Goal: Task Accomplishment & Management: Manage account settings

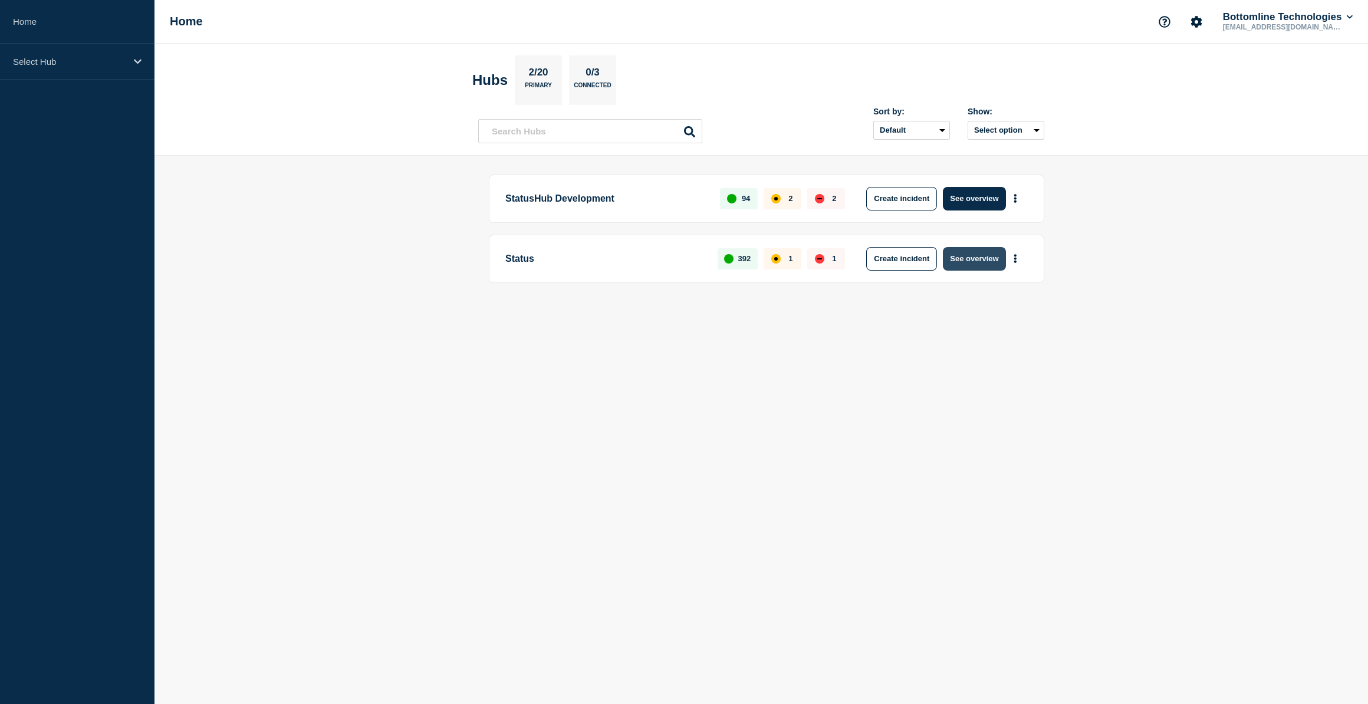
click at [976, 253] on button "See overview" at bounding box center [974, 259] width 62 height 24
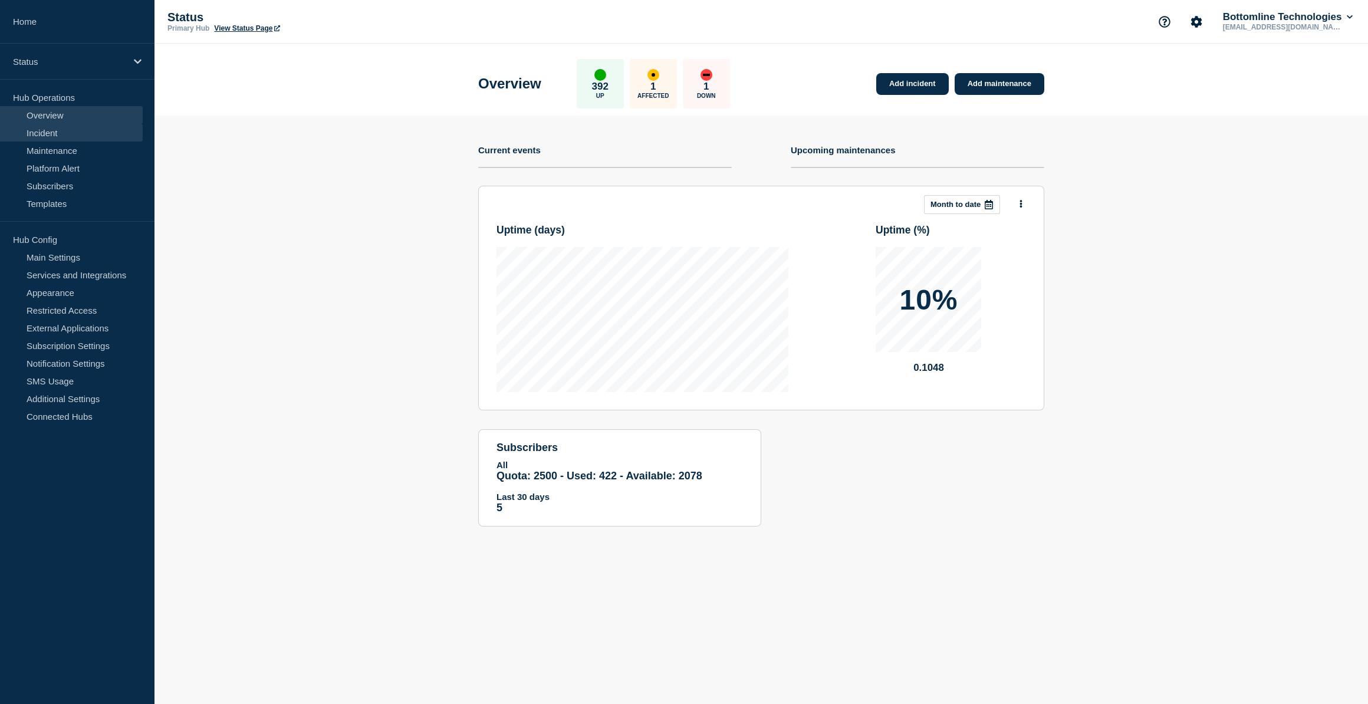
click at [46, 130] on link "Incident" at bounding box center [71, 133] width 143 height 18
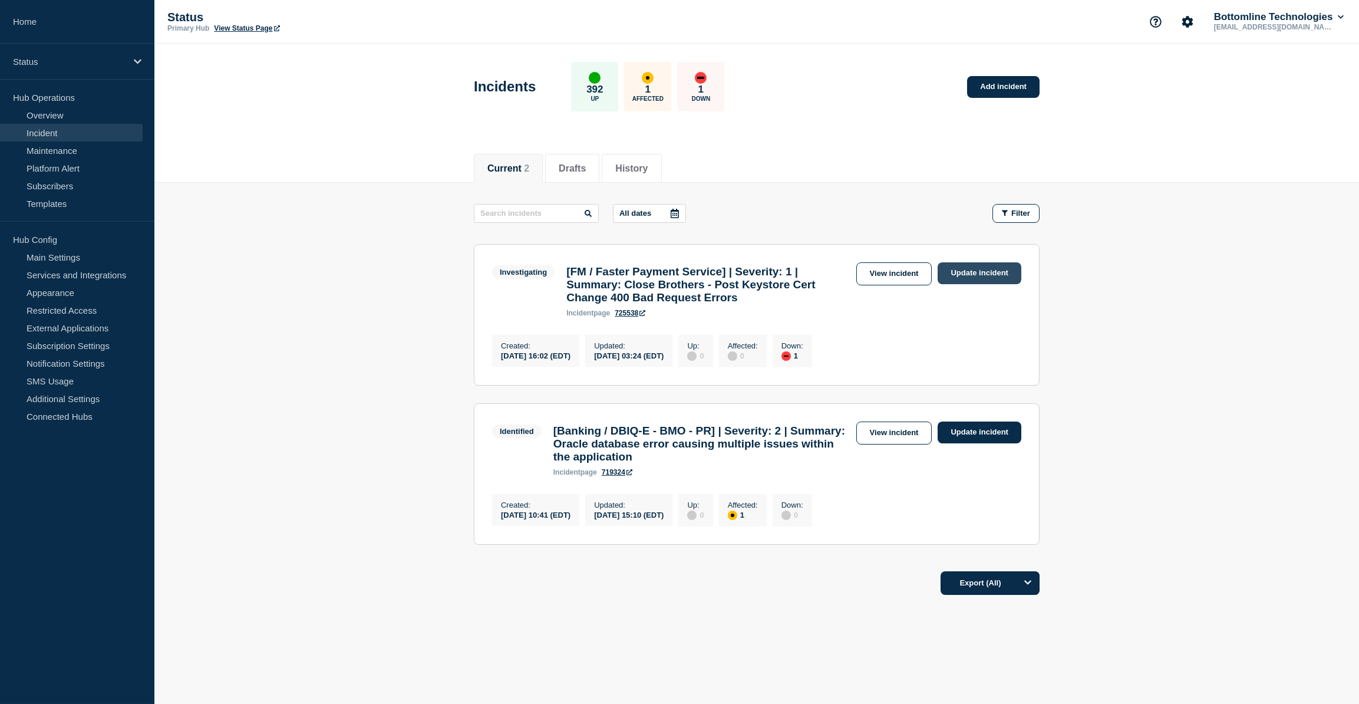
click at [976, 271] on link "Update incident" at bounding box center [980, 273] width 84 height 22
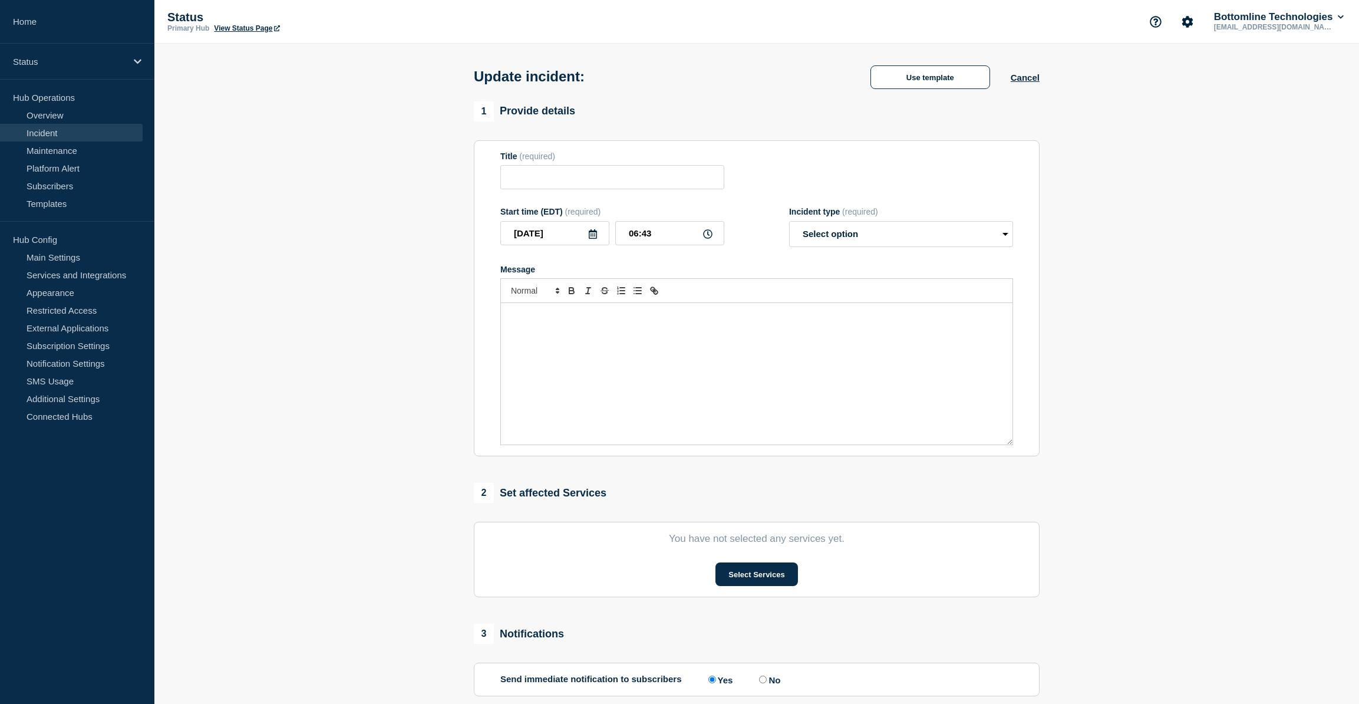
type input "[FM / Faster Payment Service] | Severity: 1 | Summary: Close Brothers - Post Ke…"
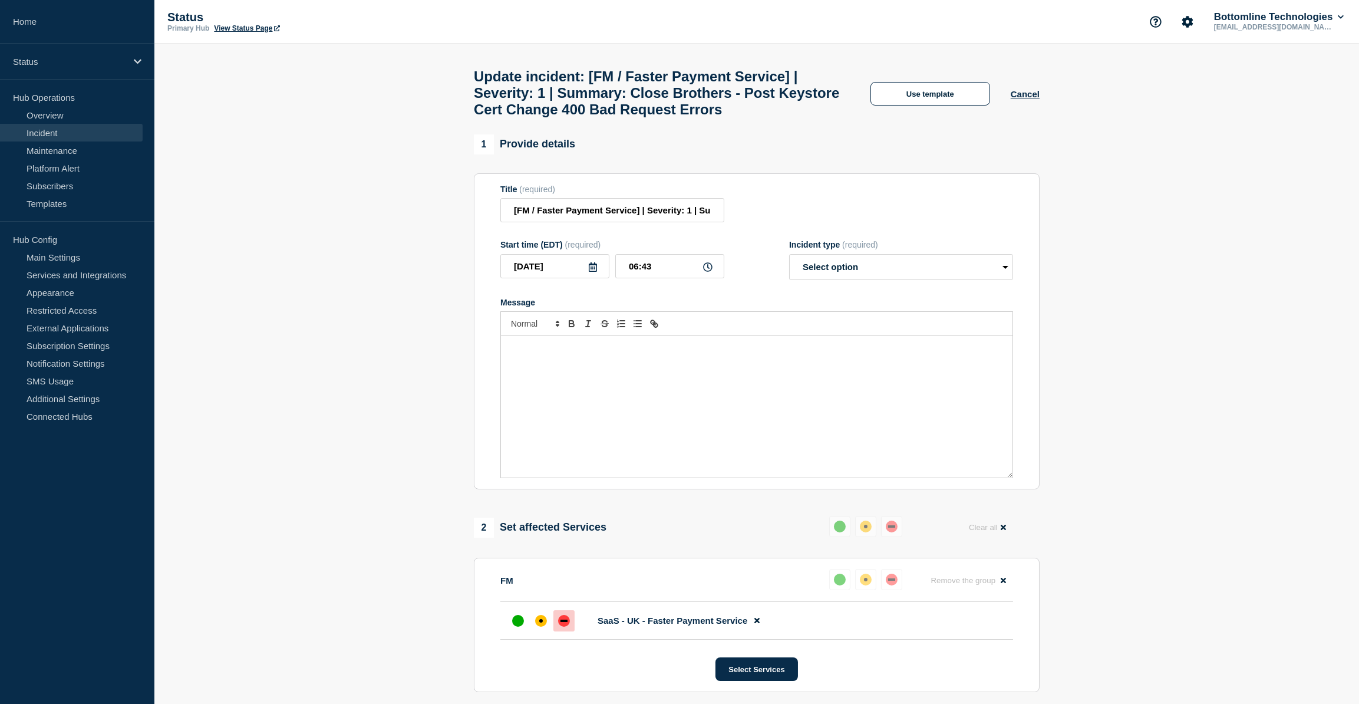
scroll to position [429, 0]
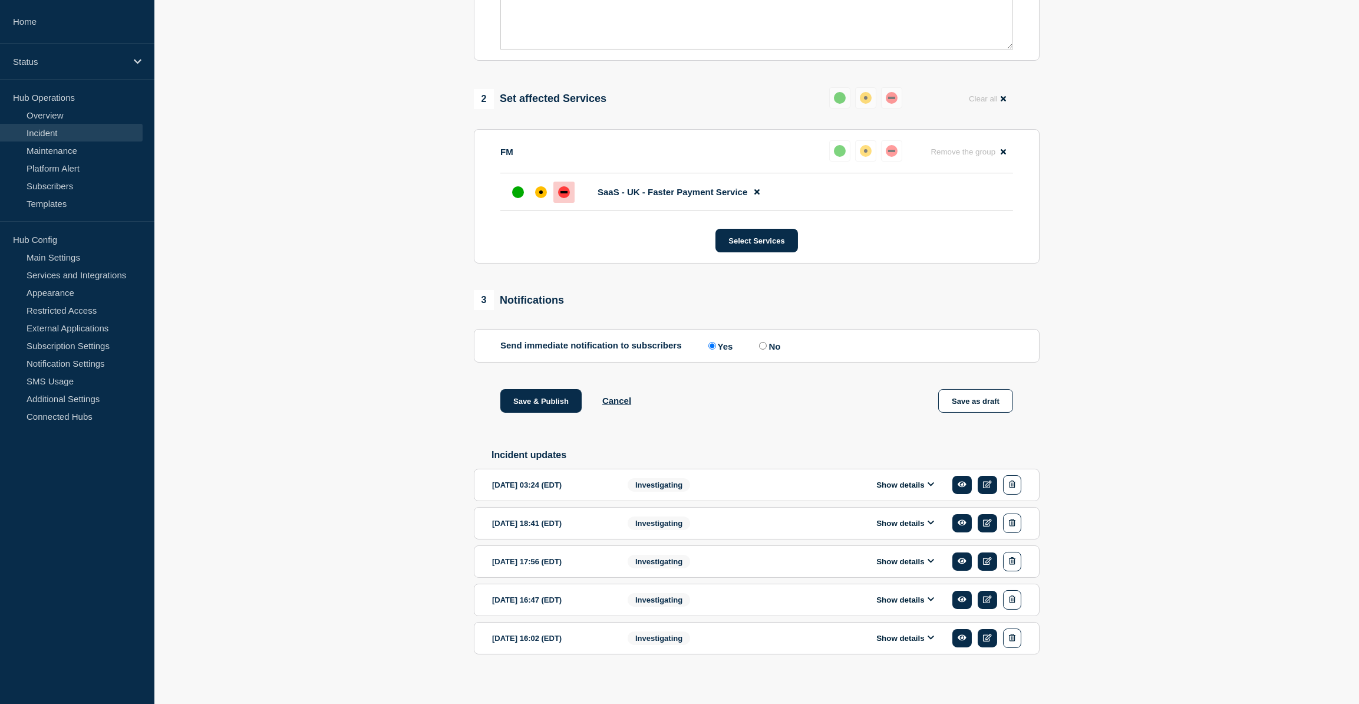
click at [926, 490] on button "Show details" at bounding box center [905, 485] width 65 height 10
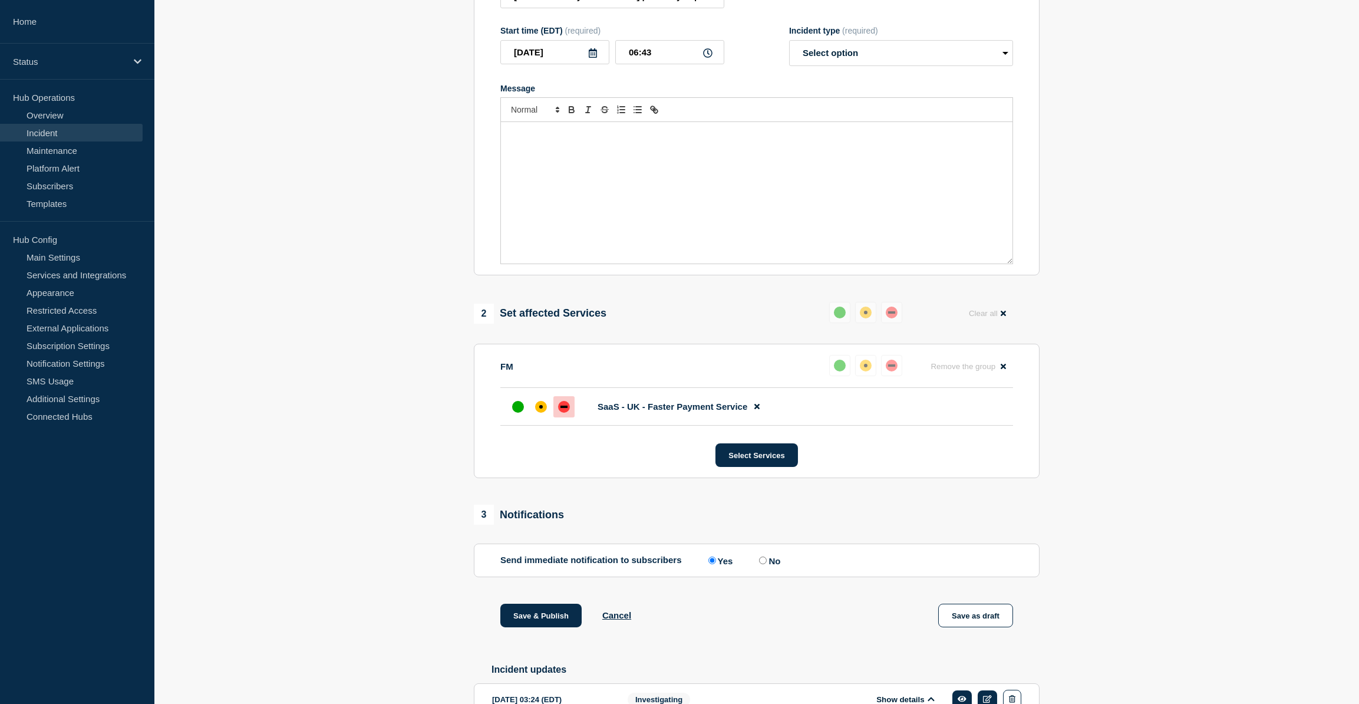
scroll to position [0, 0]
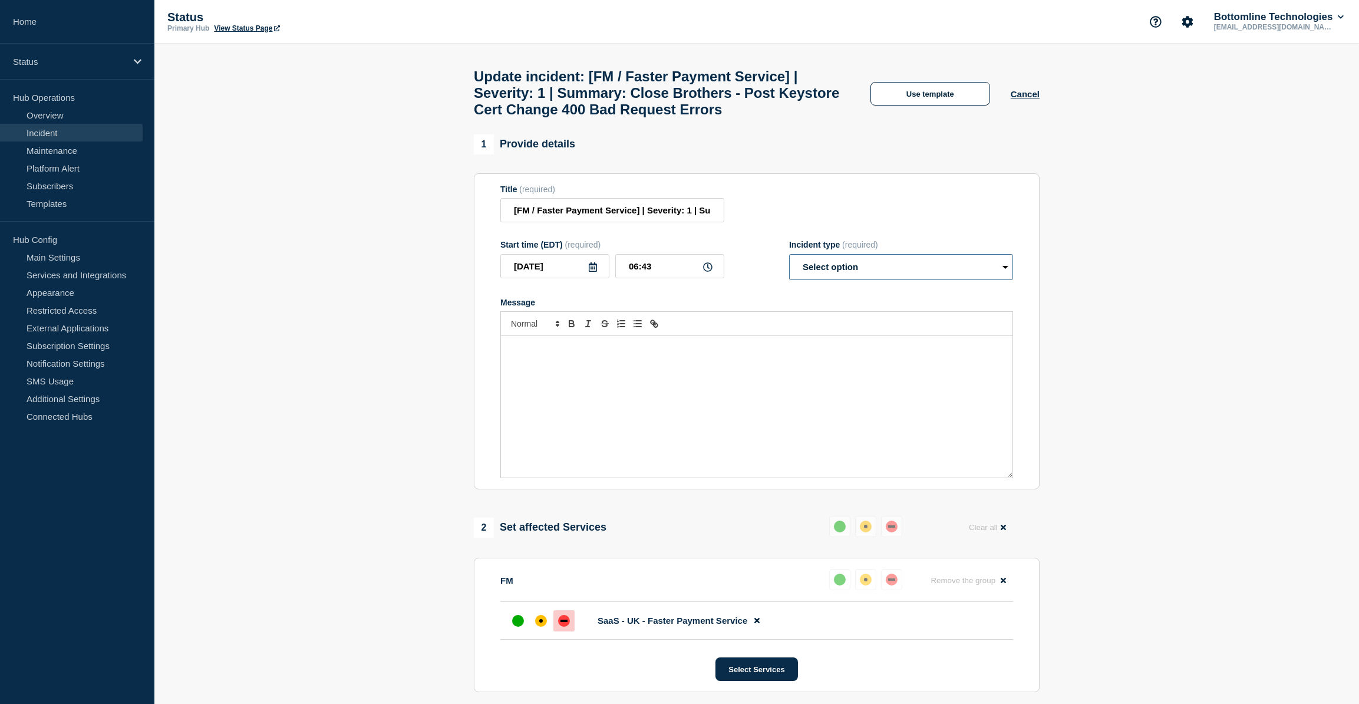
click at [861, 275] on select "Select option Investigating Identified Monitoring Resolved" at bounding box center [901, 267] width 224 height 26
select select "identified"
click at [789, 264] on select "Select option Investigating Identified Monitoring Resolved" at bounding box center [901, 267] width 224 height 26
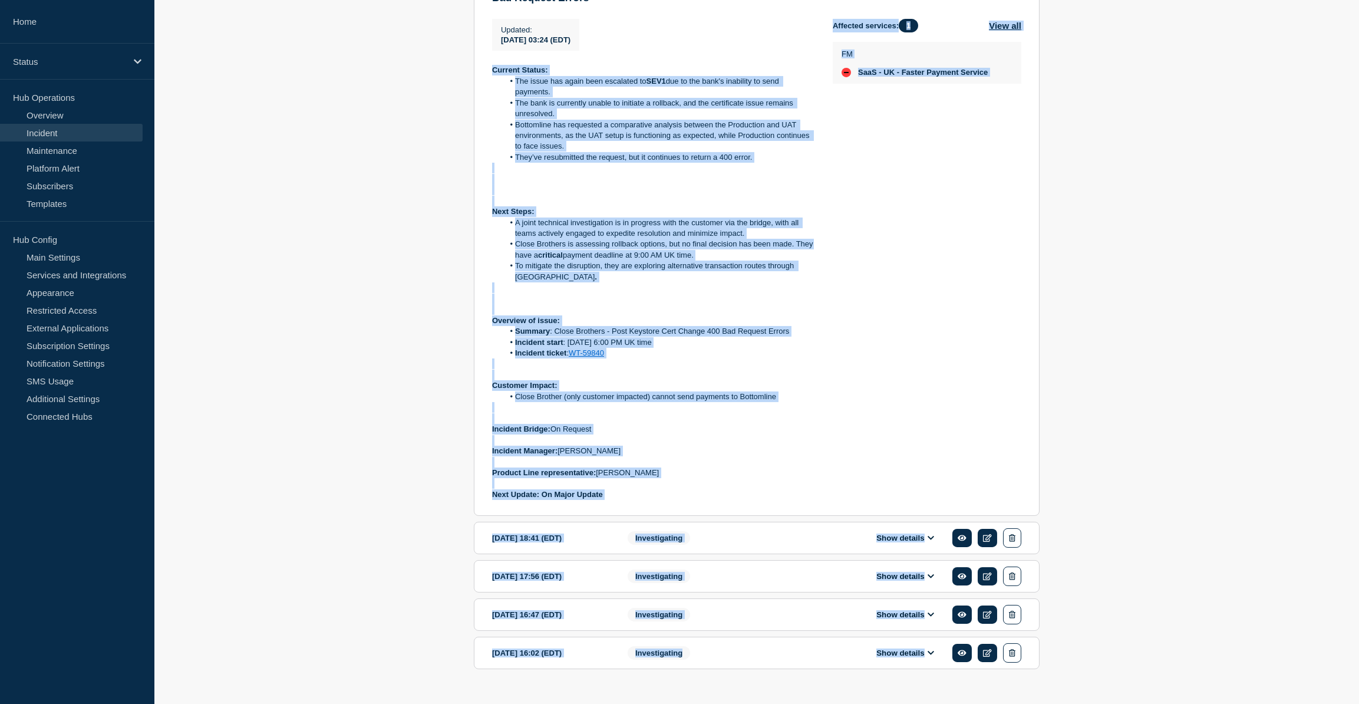
scroll to position [973, 0]
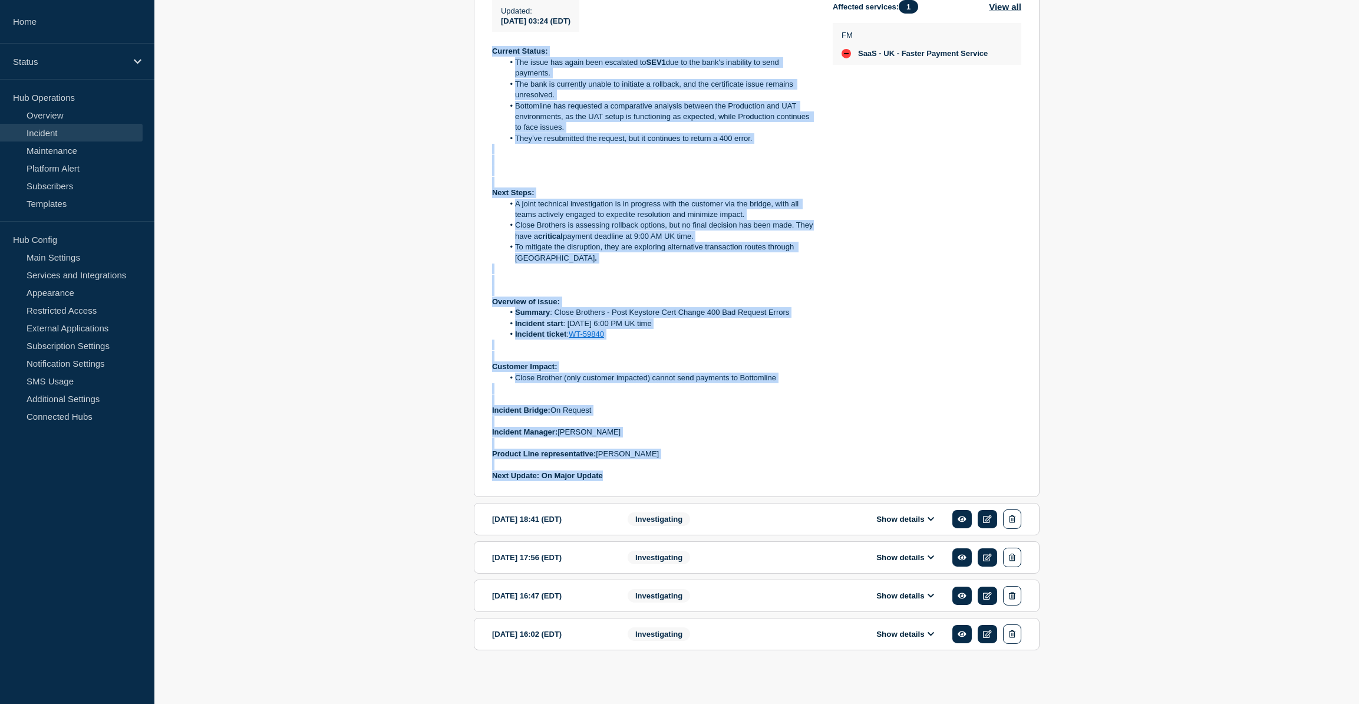
drag, startPoint x: 491, startPoint y: 393, endPoint x: 814, endPoint y: 498, distance: 338.9
click at [814, 498] on section "2025-09-30 03:24 (EDT) Show details Investigating [FM / Faster Payment Service]…" at bounding box center [757, 211] width 566 height 573
copy div "Current Status: The issue has again been escalated to SEV1 due to the bank's in…"
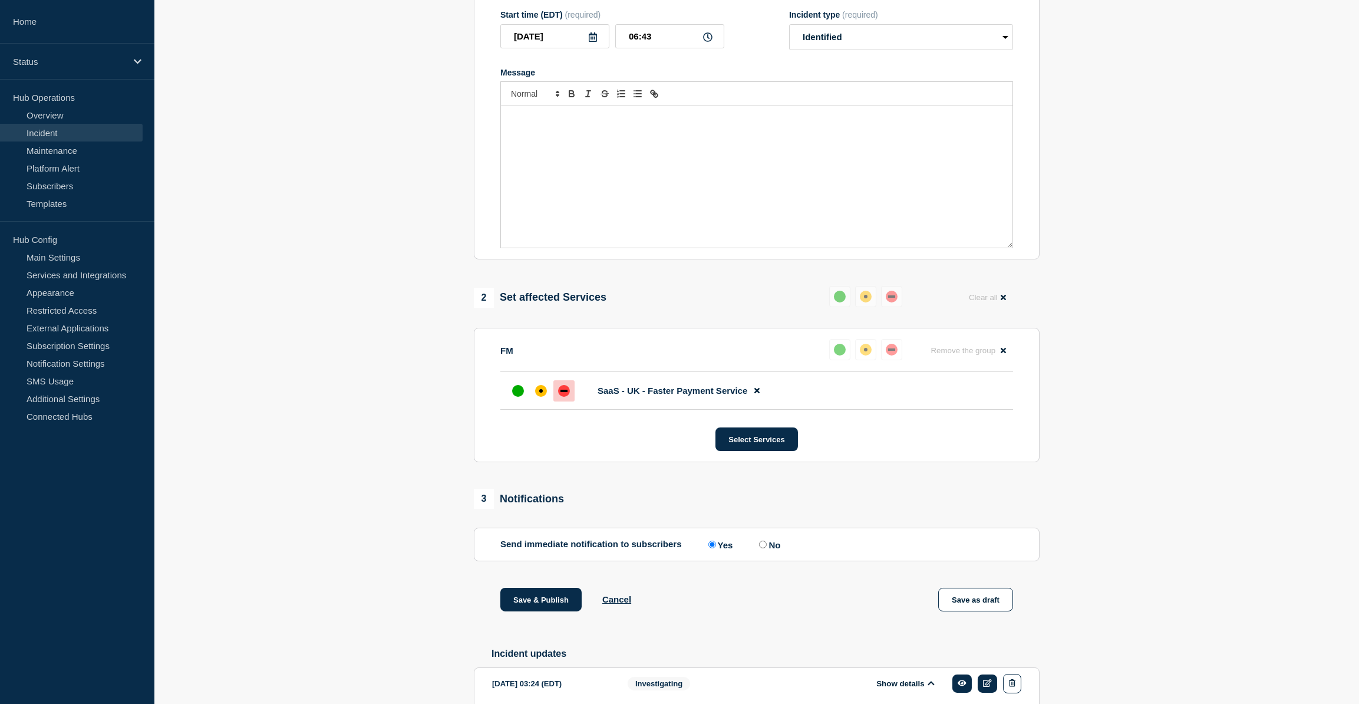
scroll to position [116, 0]
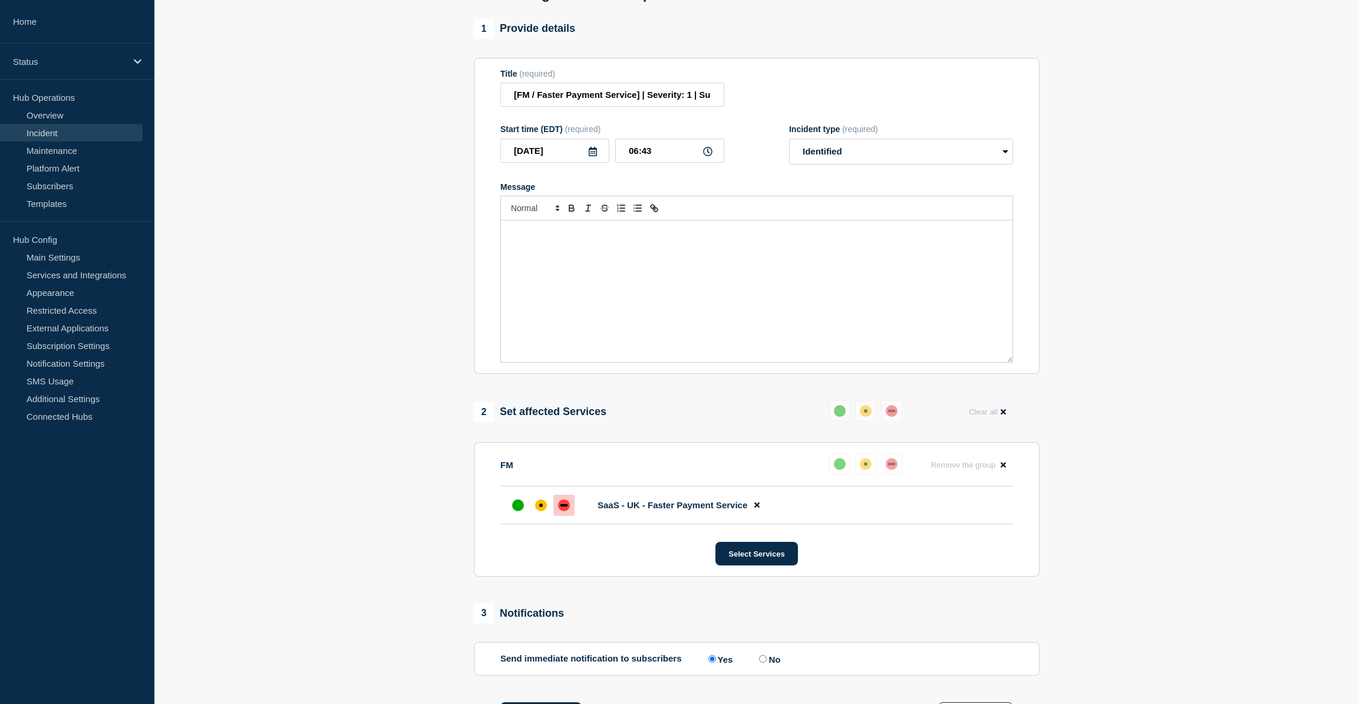
click at [547, 269] on div "Message" at bounding box center [757, 290] width 512 height 141
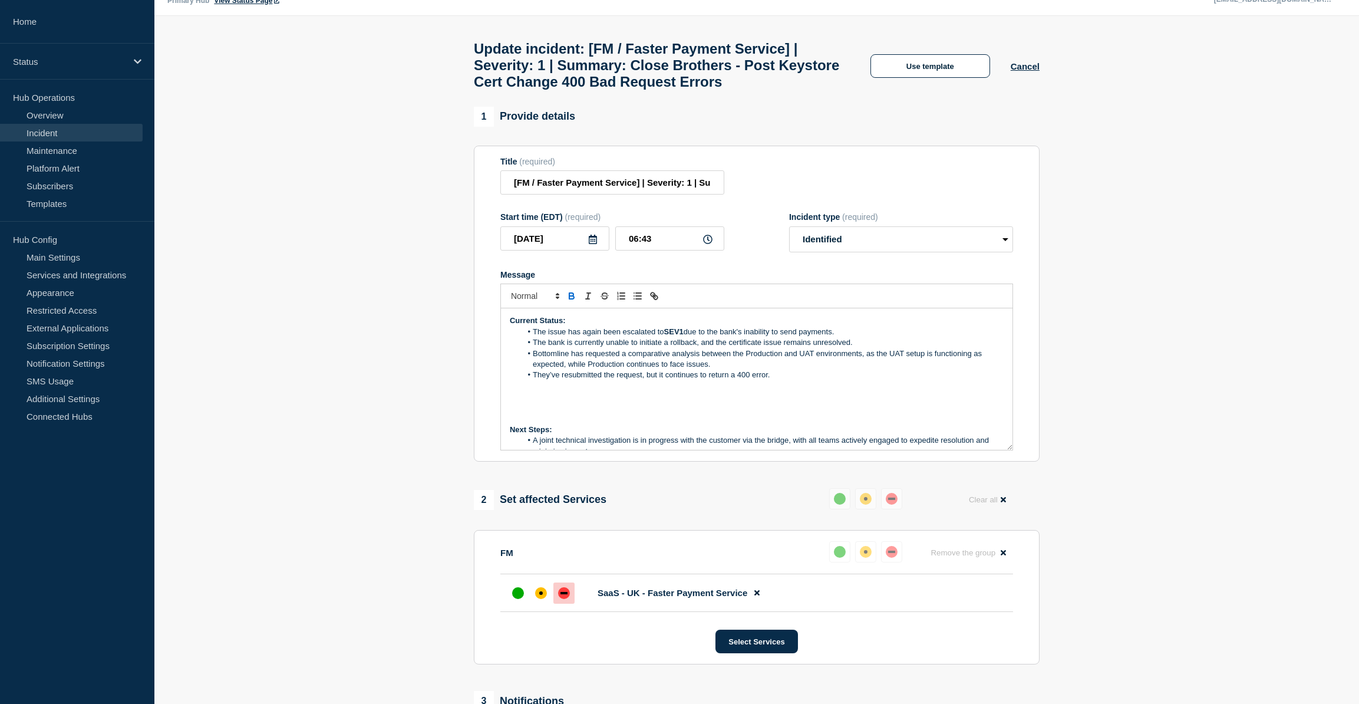
scroll to position [0, 0]
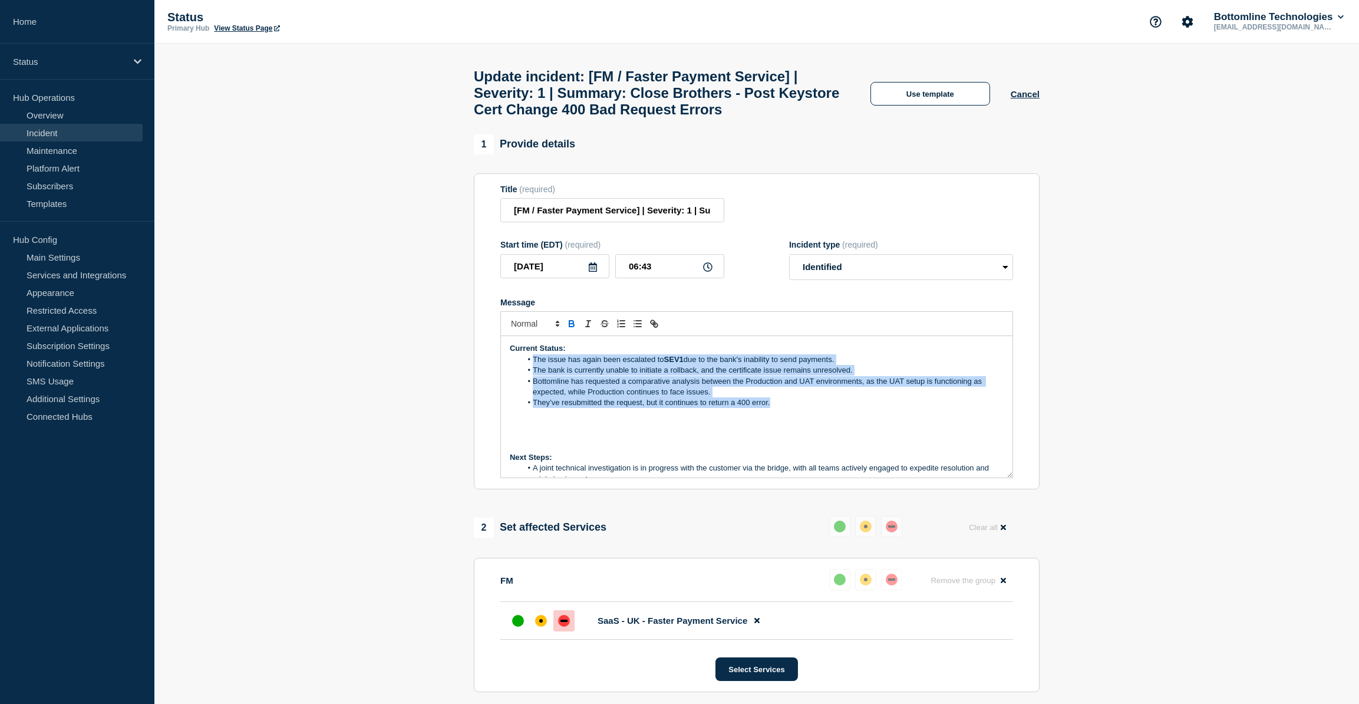
drag, startPoint x: 775, startPoint y: 417, endPoint x: 532, endPoint y: 371, distance: 247.1
click at [532, 371] on ol "The issue has again been escalated to SEV1 due to the bank's inability to send …" at bounding box center [757, 381] width 494 height 54
paste div "Message"
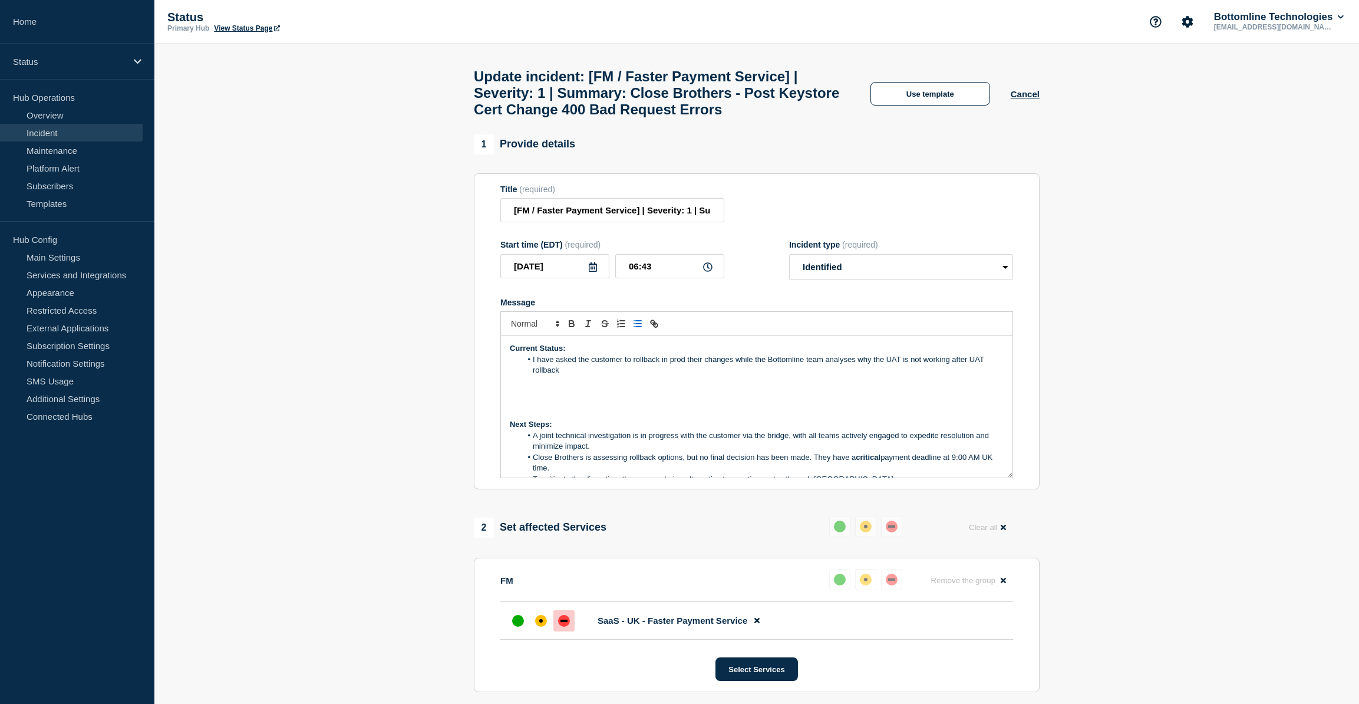
click at [536, 368] on li "I have asked the customer to rollback in prod their changes while the Bottomlin…" at bounding box center [763, 365] width 483 height 22
drag, startPoint x: 593, startPoint y: 380, endPoint x: 534, endPoint y: 371, distance: 60.2
click at [534, 371] on li "Bottomline have asked the customer to rollback in prod their changes while the …" at bounding box center [763, 365] width 483 height 22
copy li "Bottomline have asked the customer to rollback in prod their changes while the …"
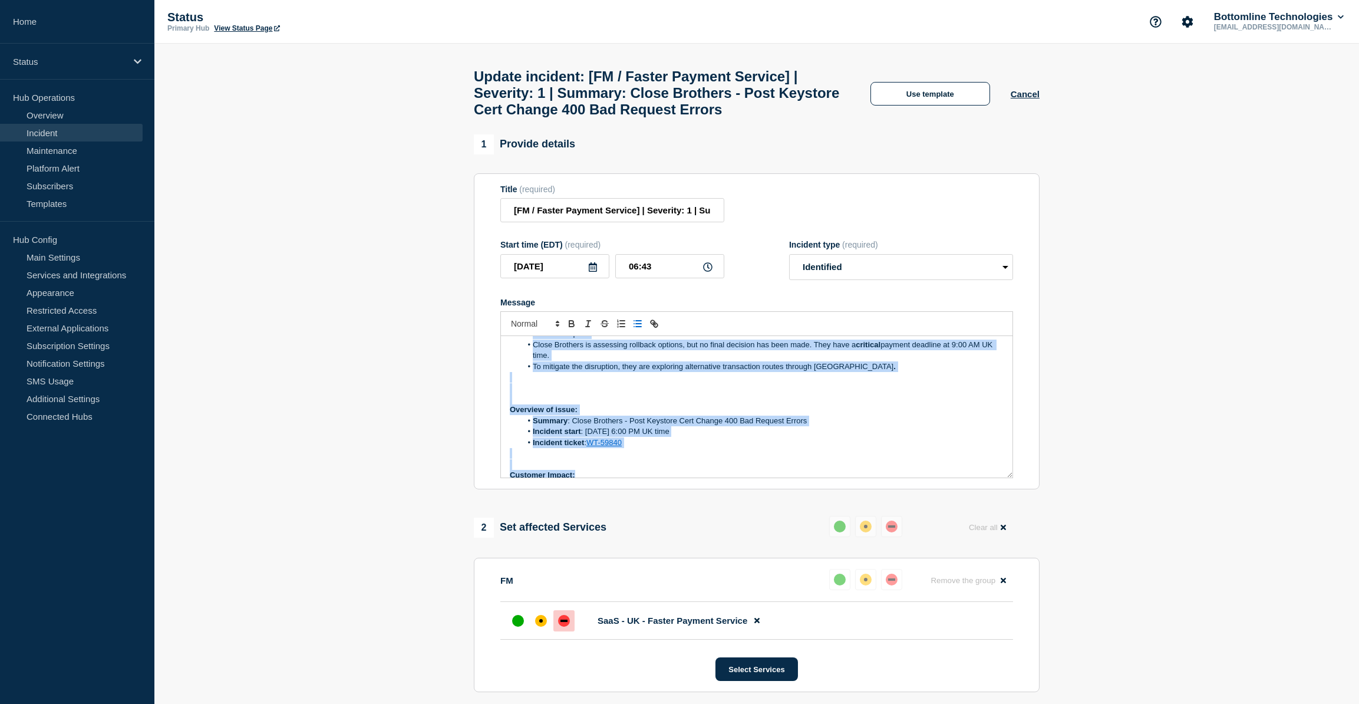
scroll to position [117, 0]
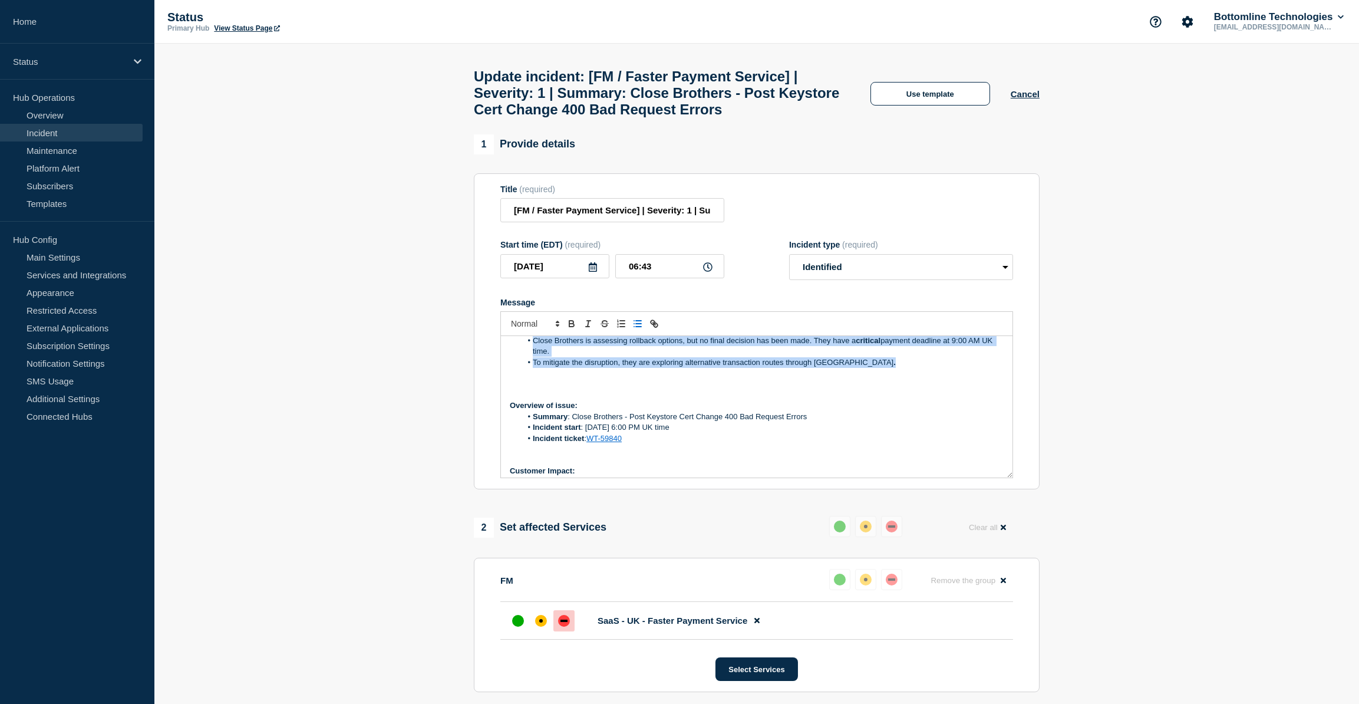
drag, startPoint x: 533, startPoint y: 446, endPoint x: 847, endPoint y: 373, distance: 322.5
click at [847, 368] on ol "A joint technical investigation is in progress with the customer via the bridge…" at bounding box center [757, 341] width 494 height 54
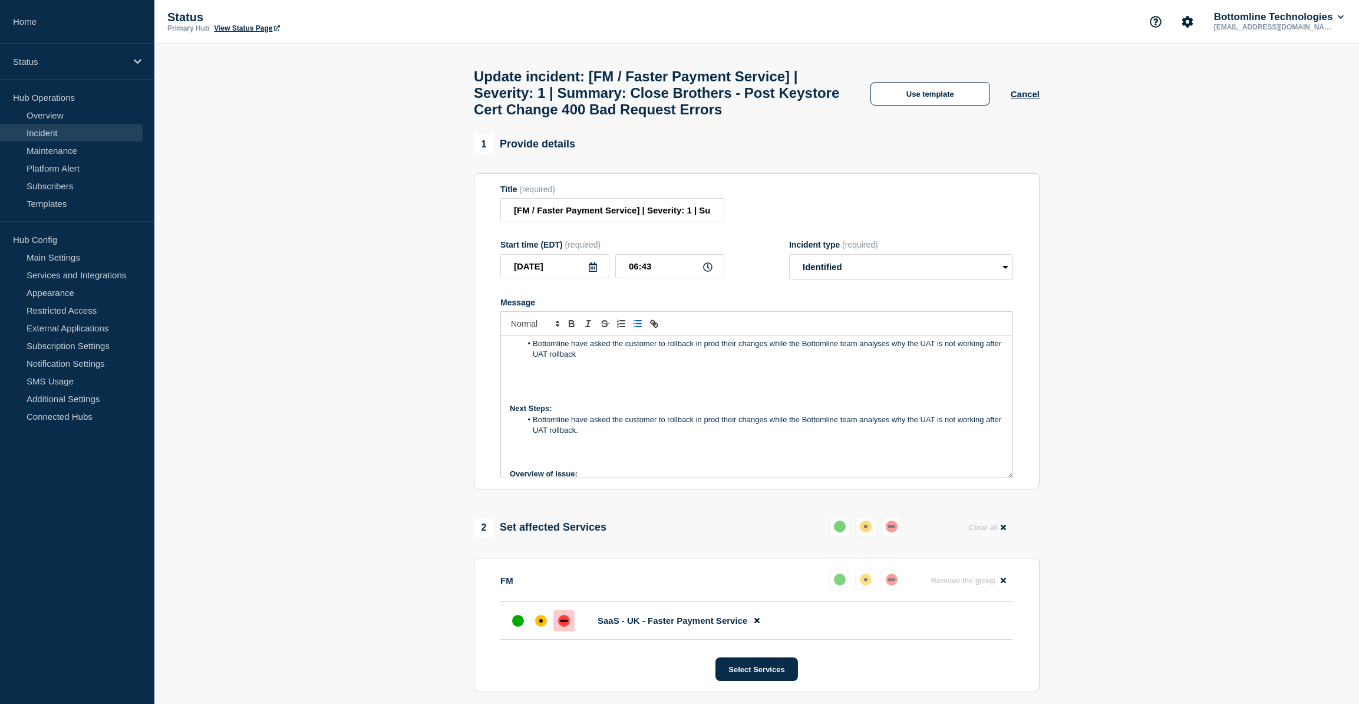
scroll to position [0, 0]
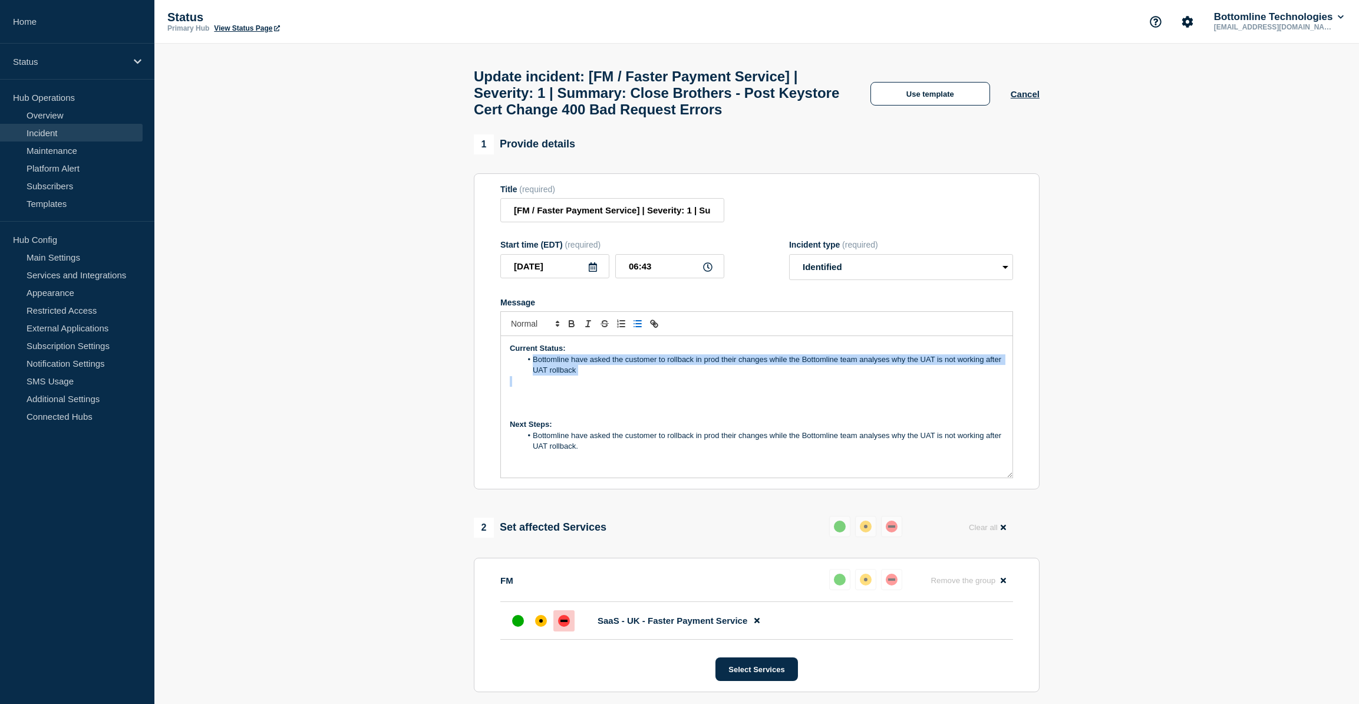
drag, startPoint x: 597, startPoint y: 384, endPoint x: 534, endPoint y: 370, distance: 64.8
click at [532, 370] on div "Current Status: Bottomline have asked the customer to rollback in prod their ch…" at bounding box center [757, 406] width 512 height 141
click at [600, 387] on p "Message" at bounding box center [757, 381] width 494 height 11
drag, startPoint x: 601, startPoint y: 383, endPoint x: 533, endPoint y: 371, distance: 69.3
click at [533, 371] on li "Bottomline have asked the customer to rollback in prod their changes while the …" at bounding box center [763, 365] width 483 height 22
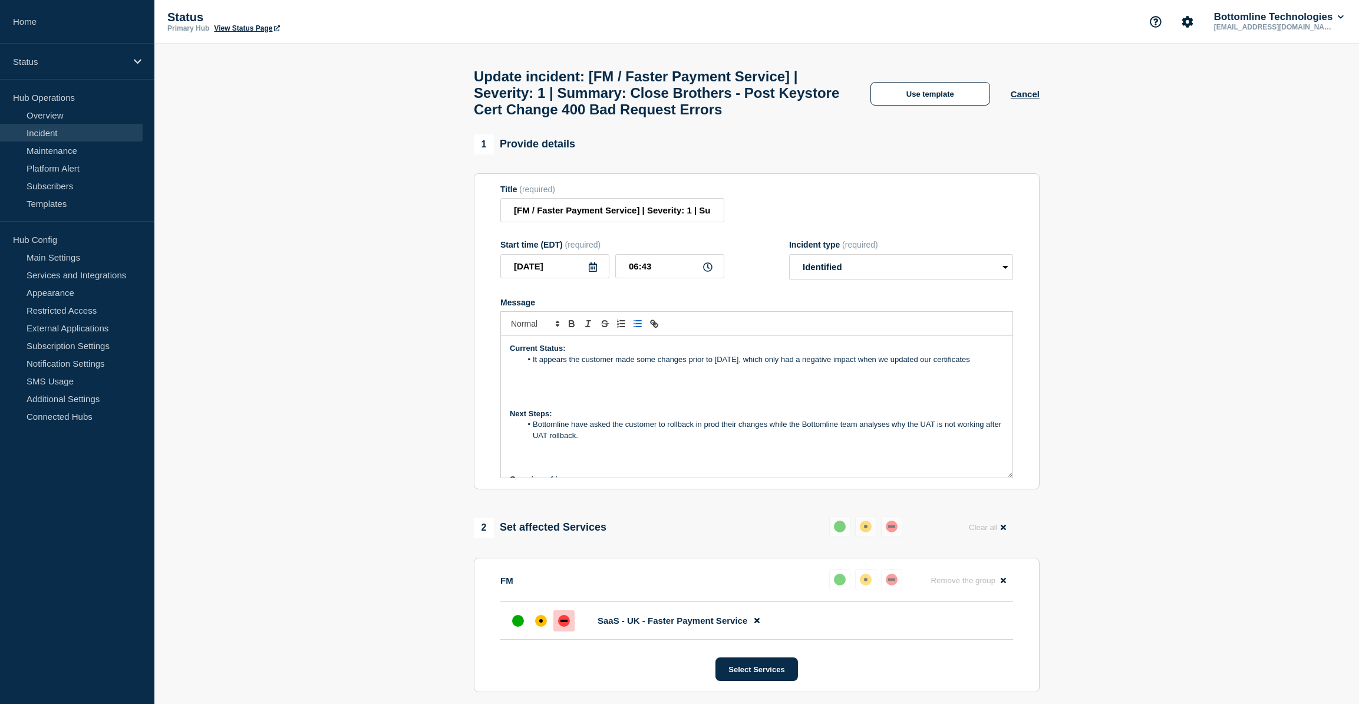
click at [900, 365] on li "It appears the customer made some changes prior to yesterday, which only had a …" at bounding box center [763, 359] width 483 height 11
click at [585, 365] on li "It appears the customer made some changes prior to yesterday, which only had a …" at bounding box center [763, 359] width 483 height 11
click at [508, 434] on div "Current Status: It appears the customer made some changes prior to yesterday, w…" at bounding box center [757, 406] width 512 height 141
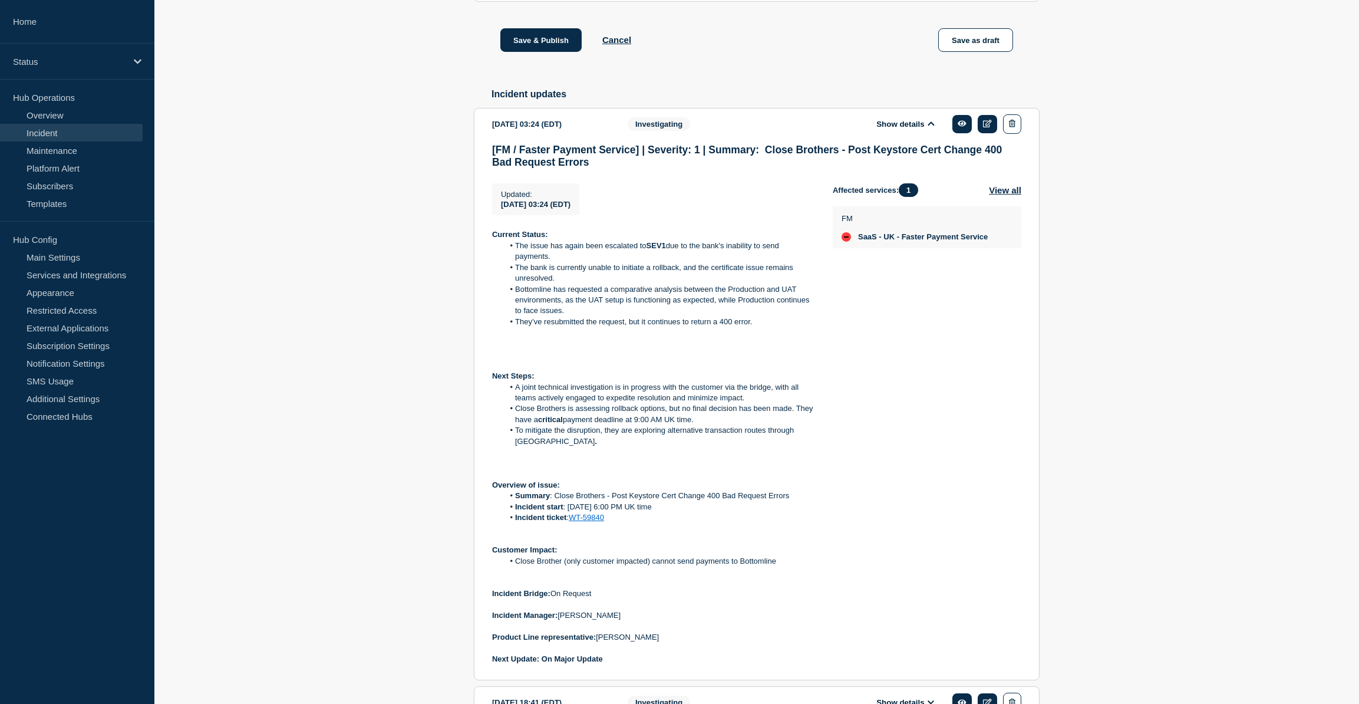
scroll to position [983, 0]
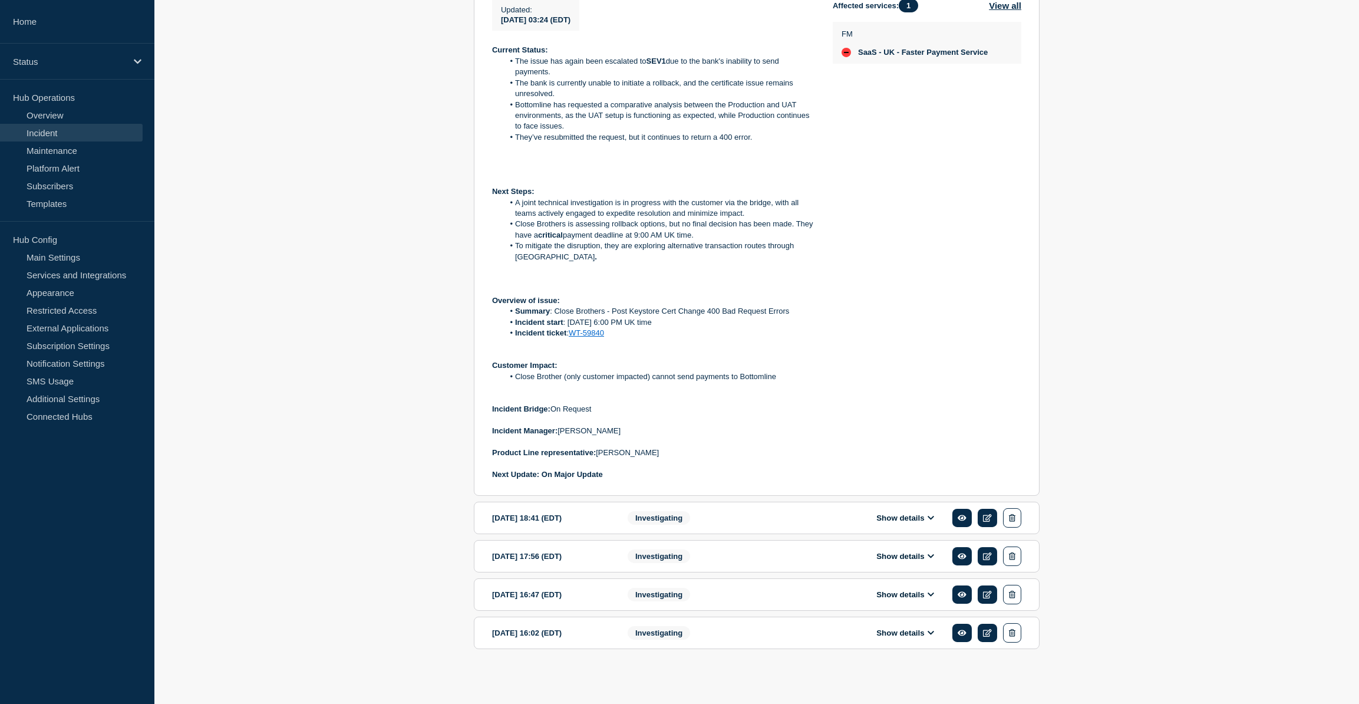
click at [925, 595] on button "Show details" at bounding box center [905, 595] width 65 height 10
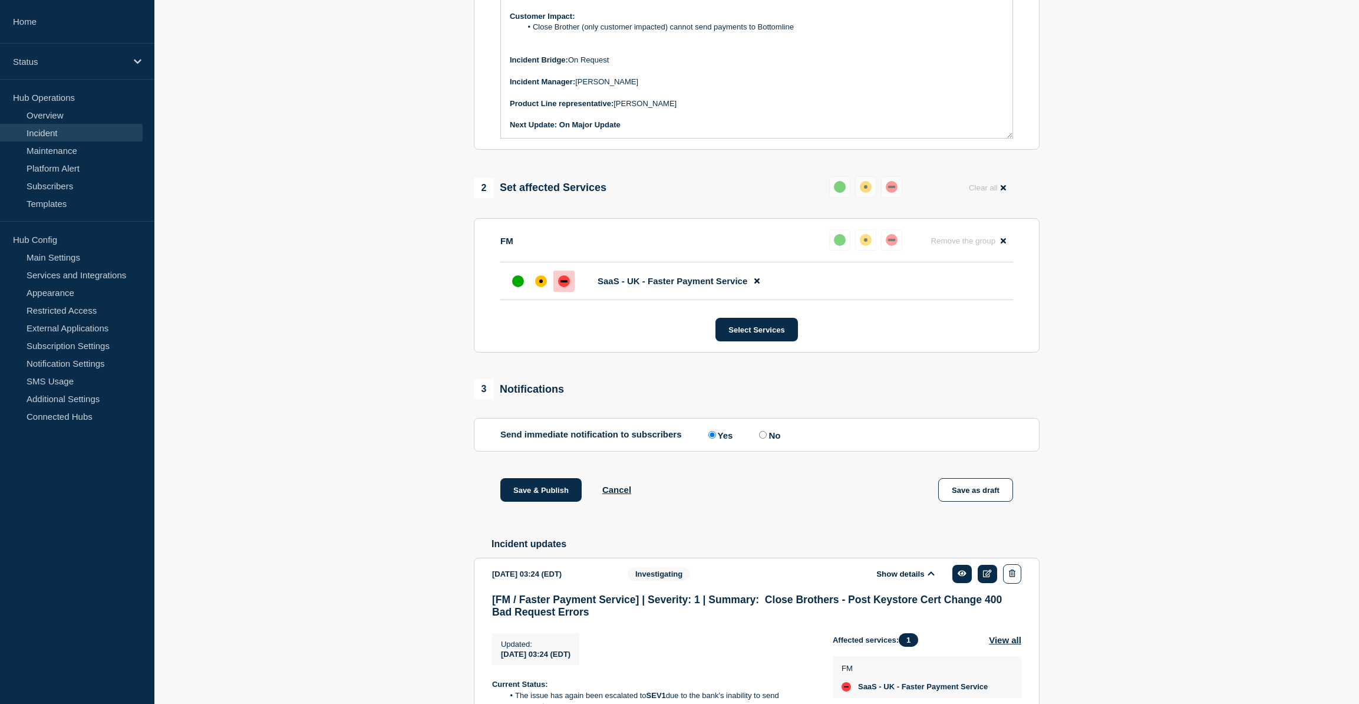
scroll to position [125, 0]
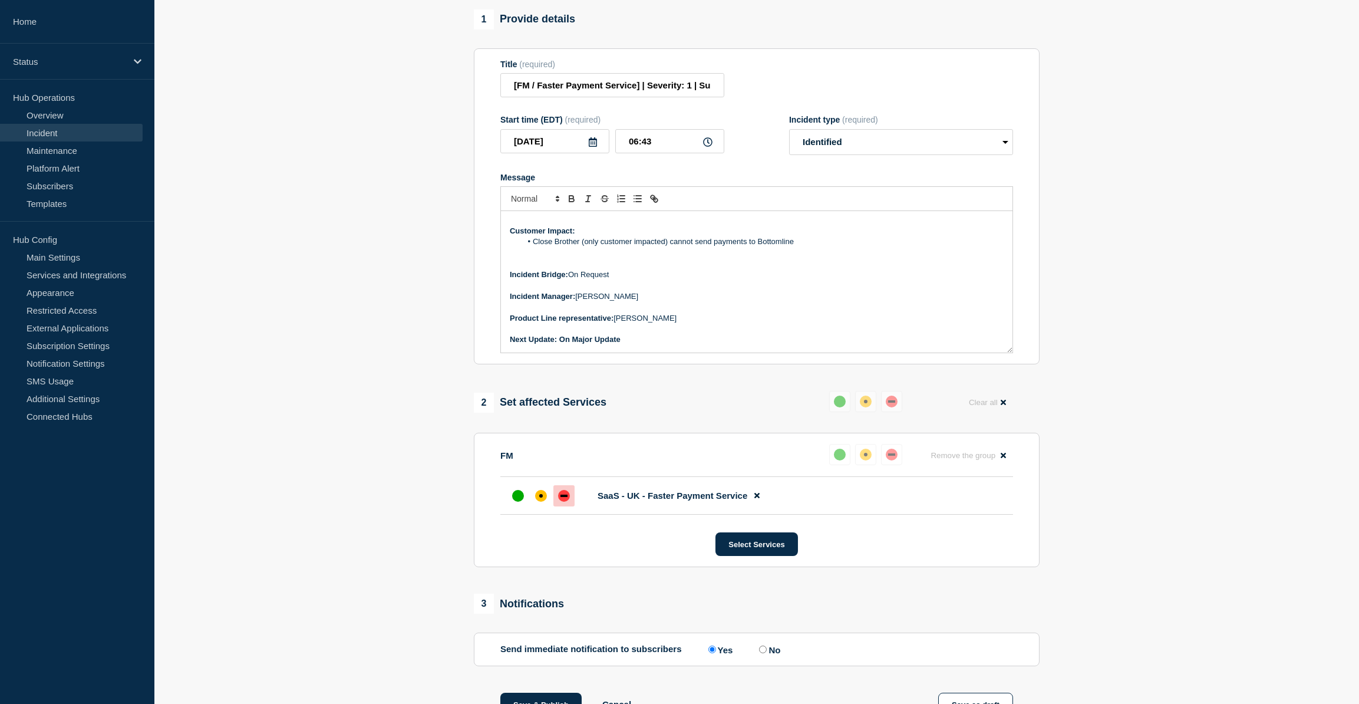
click at [627, 302] on p "Incident Manager: Kuldeep Singh" at bounding box center [757, 296] width 494 height 11
click at [800, 247] on li "Close Brother (only customer impacted) cannot send payments to Bottomline" at bounding box center [763, 241] width 483 height 11
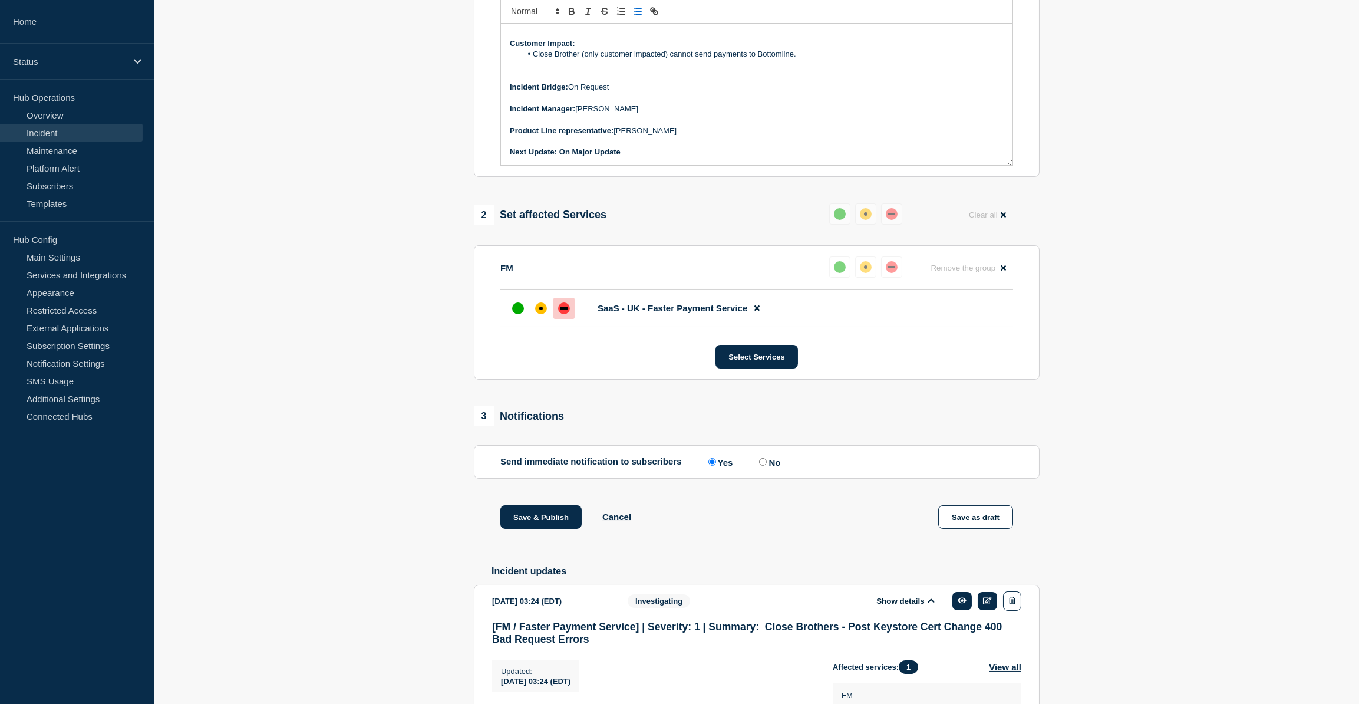
scroll to position [447, 0]
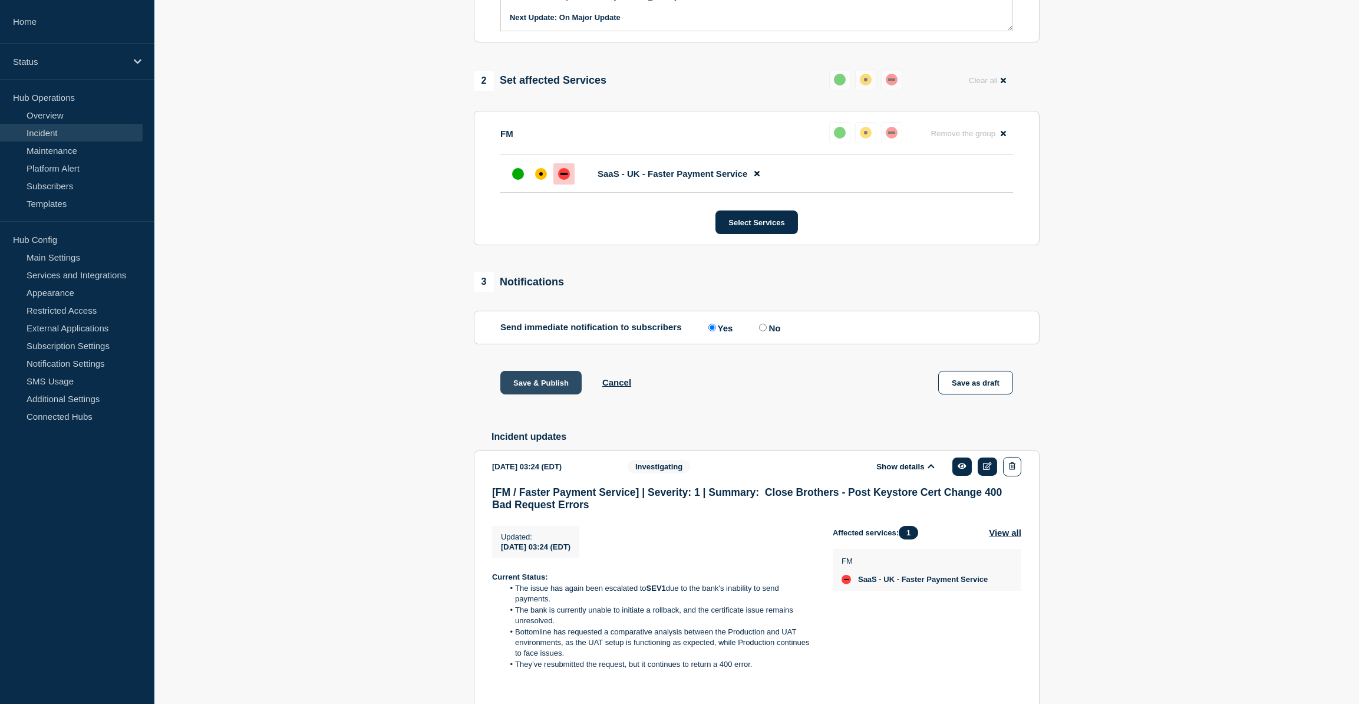
click at [531, 394] on button "Save & Publish" at bounding box center [541, 383] width 81 height 24
